Goal: Information Seeking & Learning: Understand process/instructions

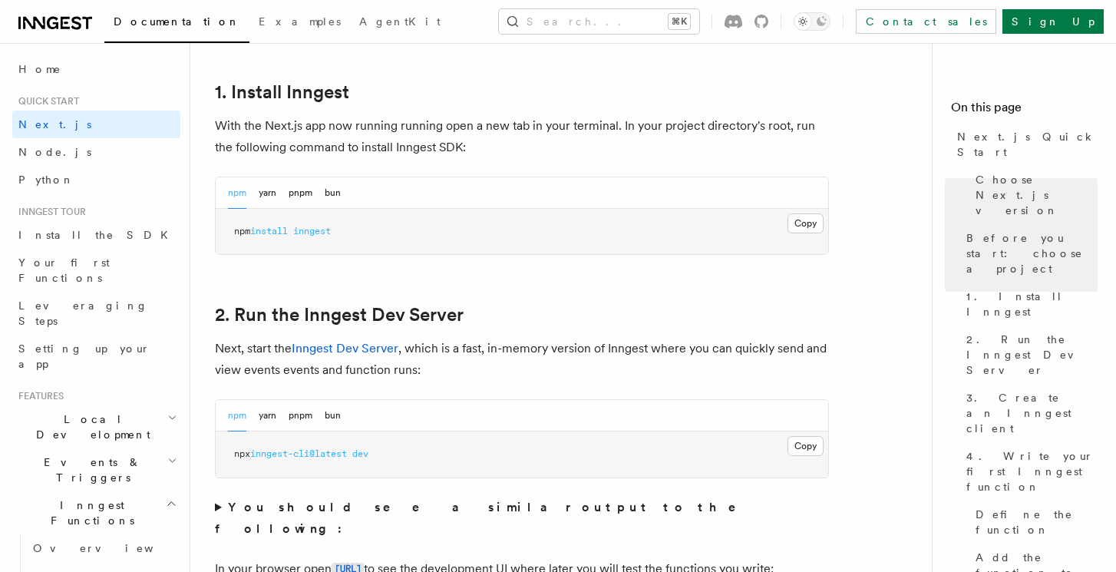
scroll to position [828, 0]
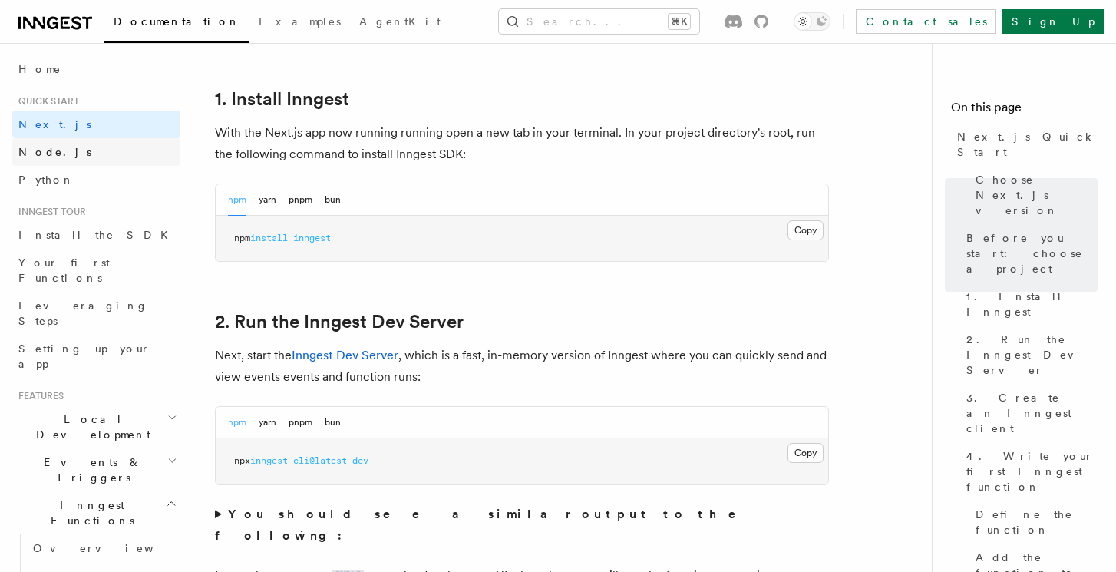
click at [48, 152] on span "Node.js" at bounding box center [54, 152] width 73 height 12
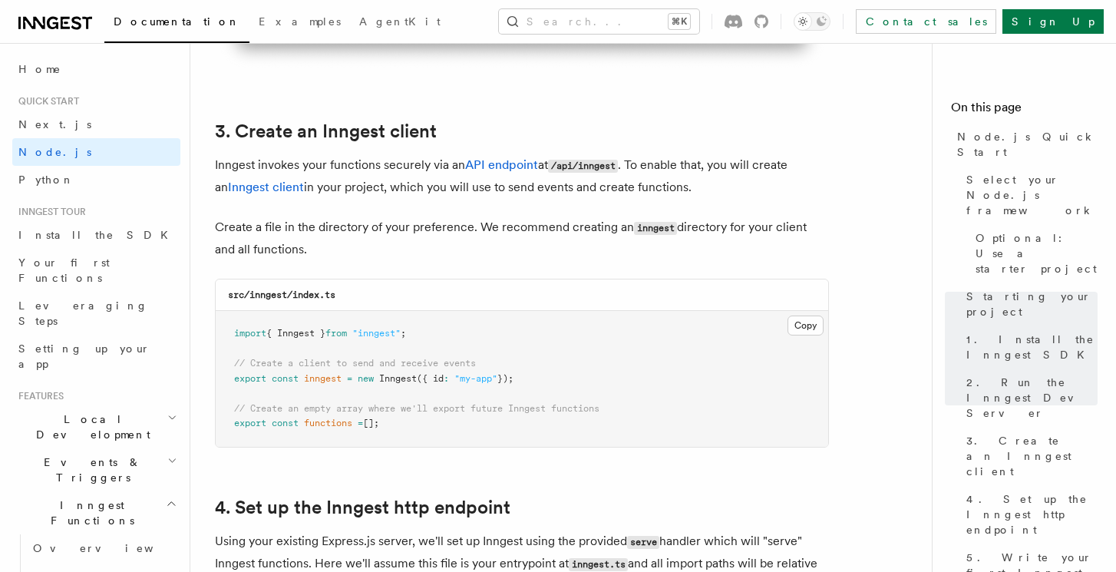
scroll to position [1910, 0]
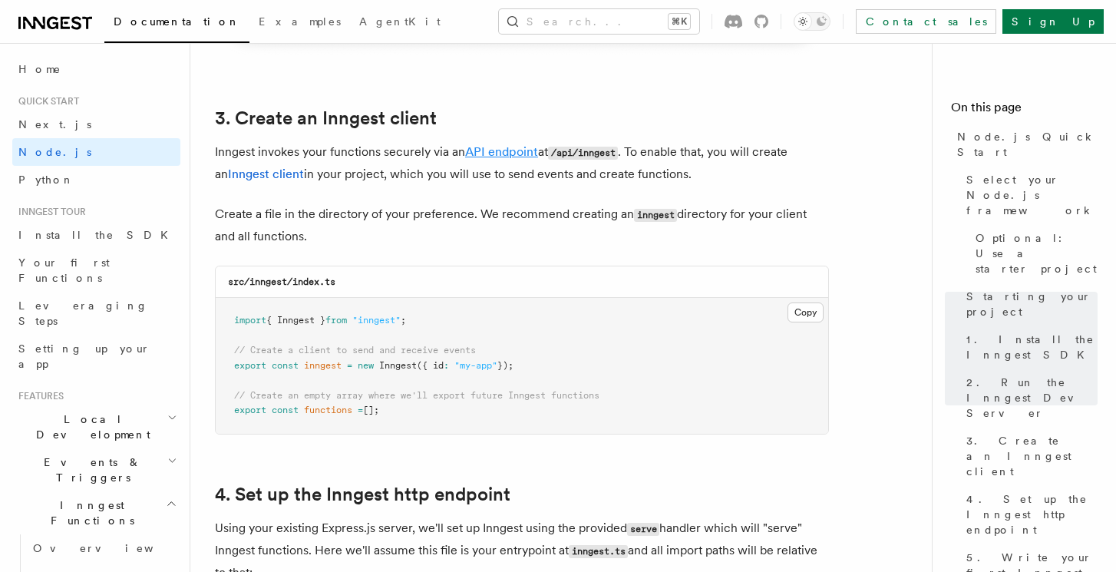
click at [514, 150] on link "API endpoint" at bounding box center [501, 151] width 73 height 15
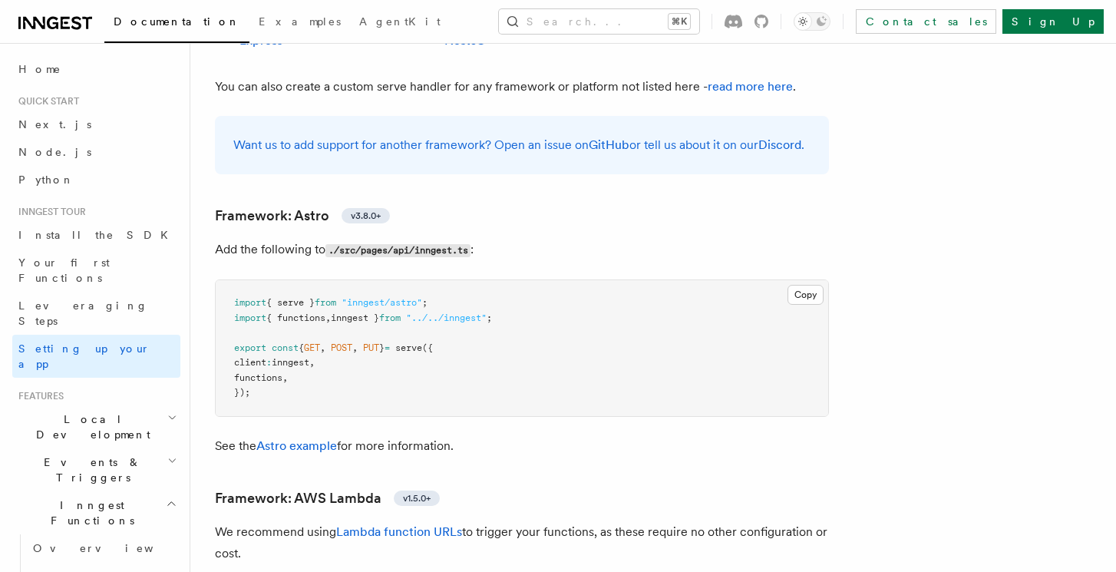
scroll to position [1227, 0]
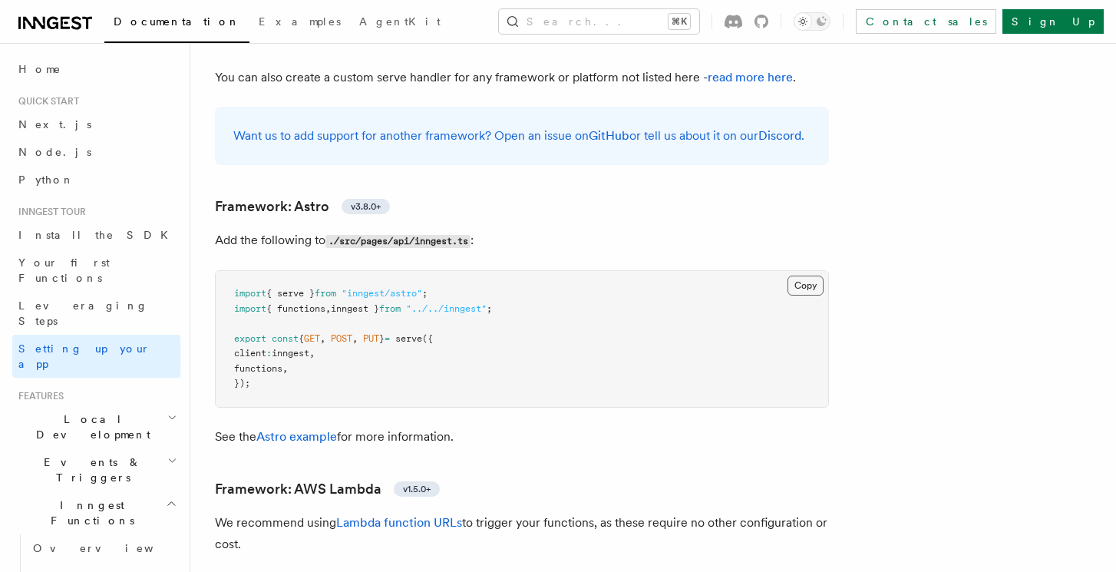
click at [811, 276] on button "Copy Copied" at bounding box center [805, 286] width 36 height 20
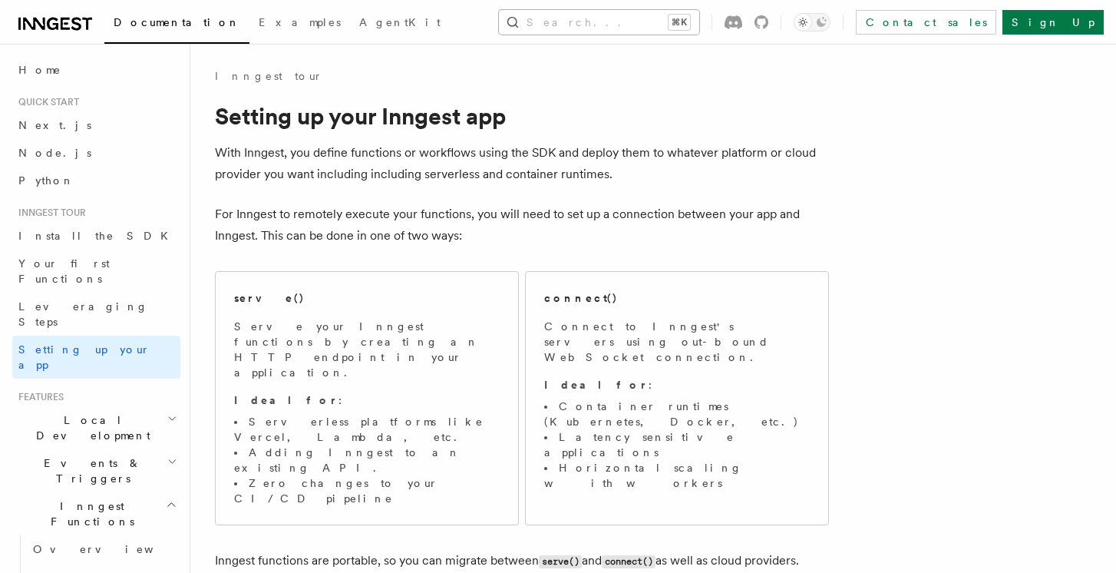
scroll to position [0, 0]
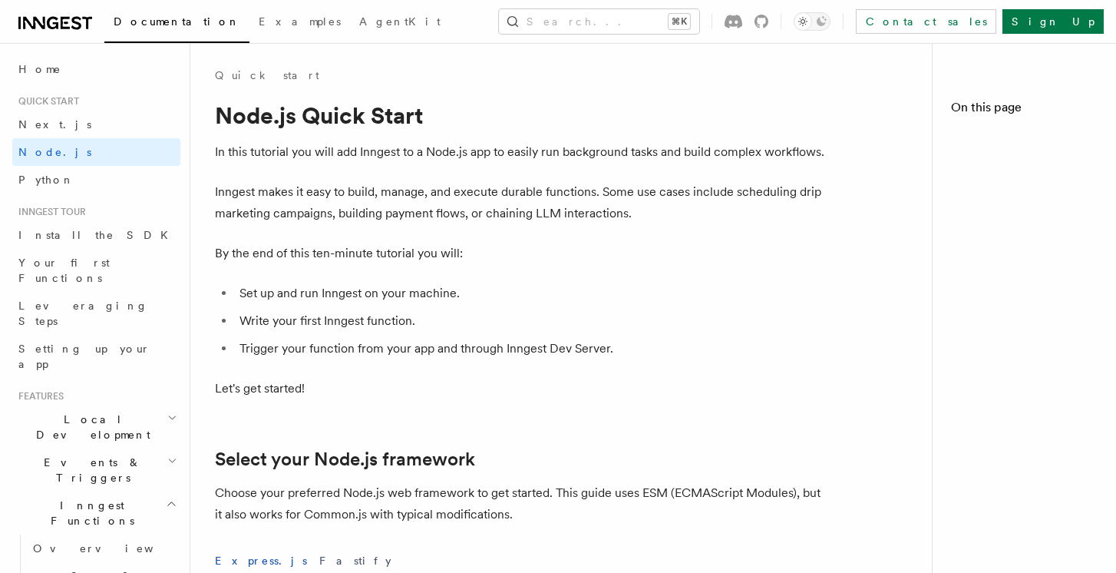
scroll to position [1910, 0]
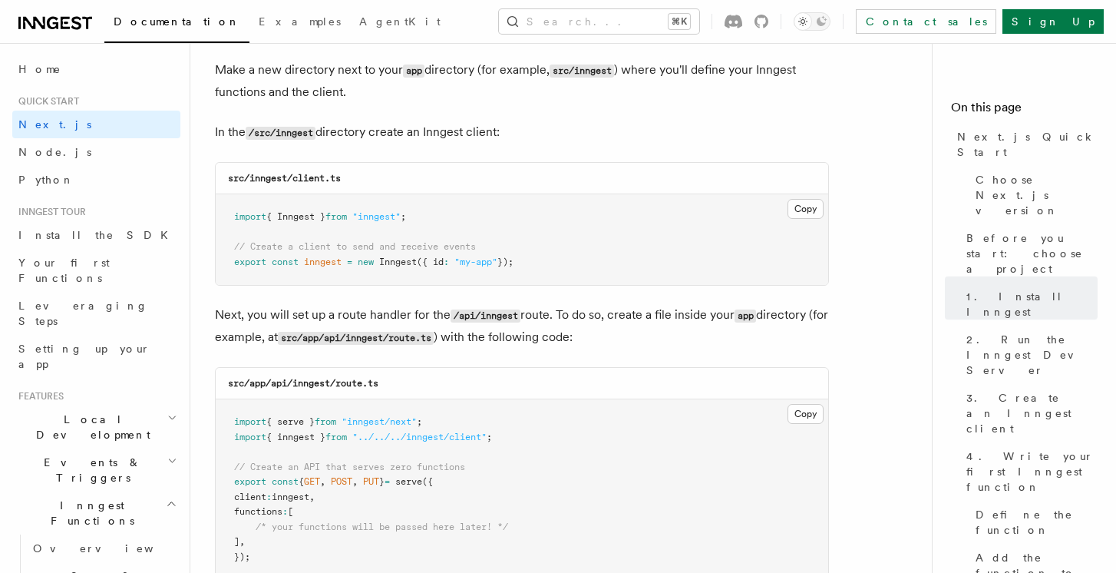
scroll to position [1939, 0]
